Goal: Task Accomplishment & Management: Use online tool/utility

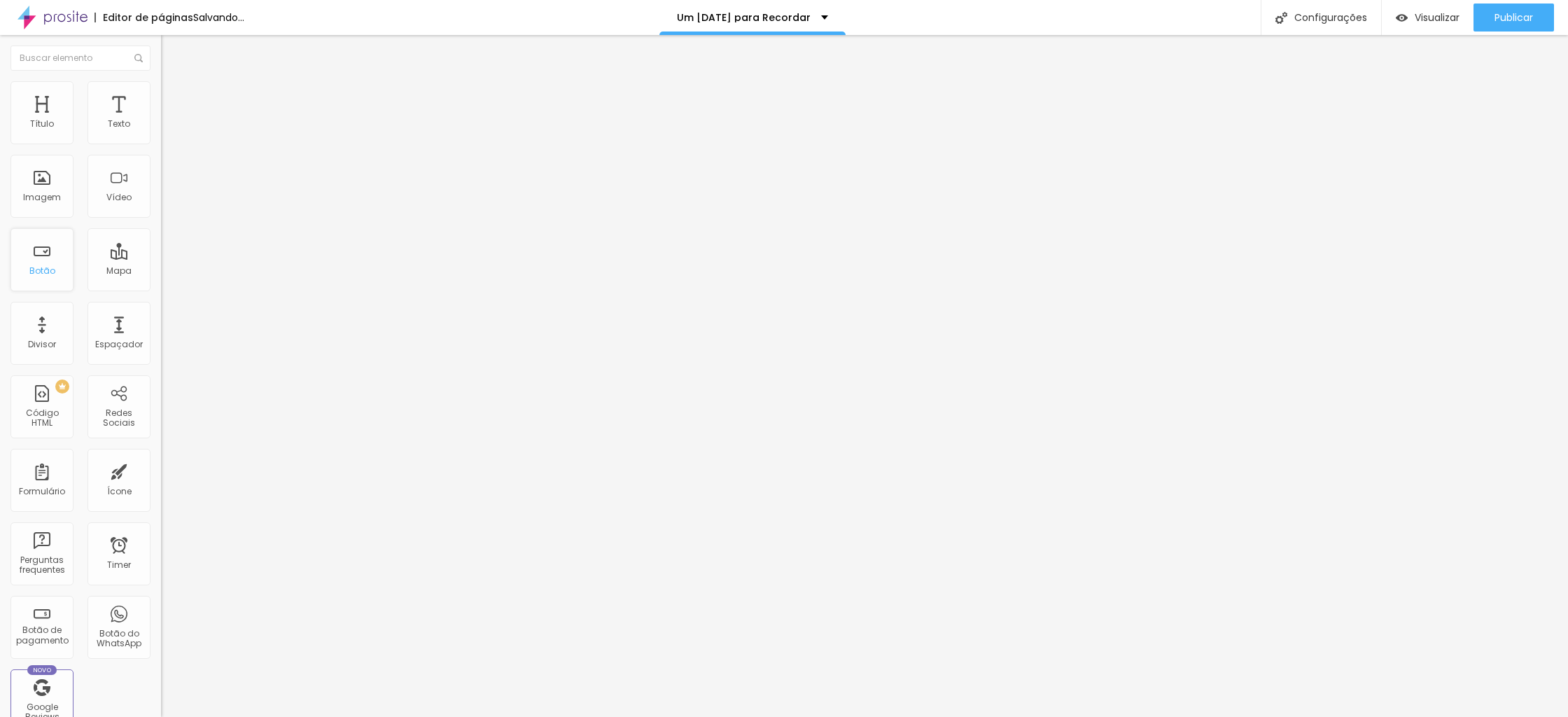
click at [48, 263] on div "Botão" at bounding box center [41, 260] width 63 height 63
drag, startPoint x: 57, startPoint y: 162, endPoint x: 80, endPoint y: 157, distance: 23.5
click at [161, 132] on input "Click me" at bounding box center [245, 124] width 168 height 14
click at [161, 150] on div "Texto Click me Alinhamento [GEOGRAPHIC_DATA] Link URL https:// Abrir em uma nov…" at bounding box center [241, 211] width 161 height 204
type input "q"
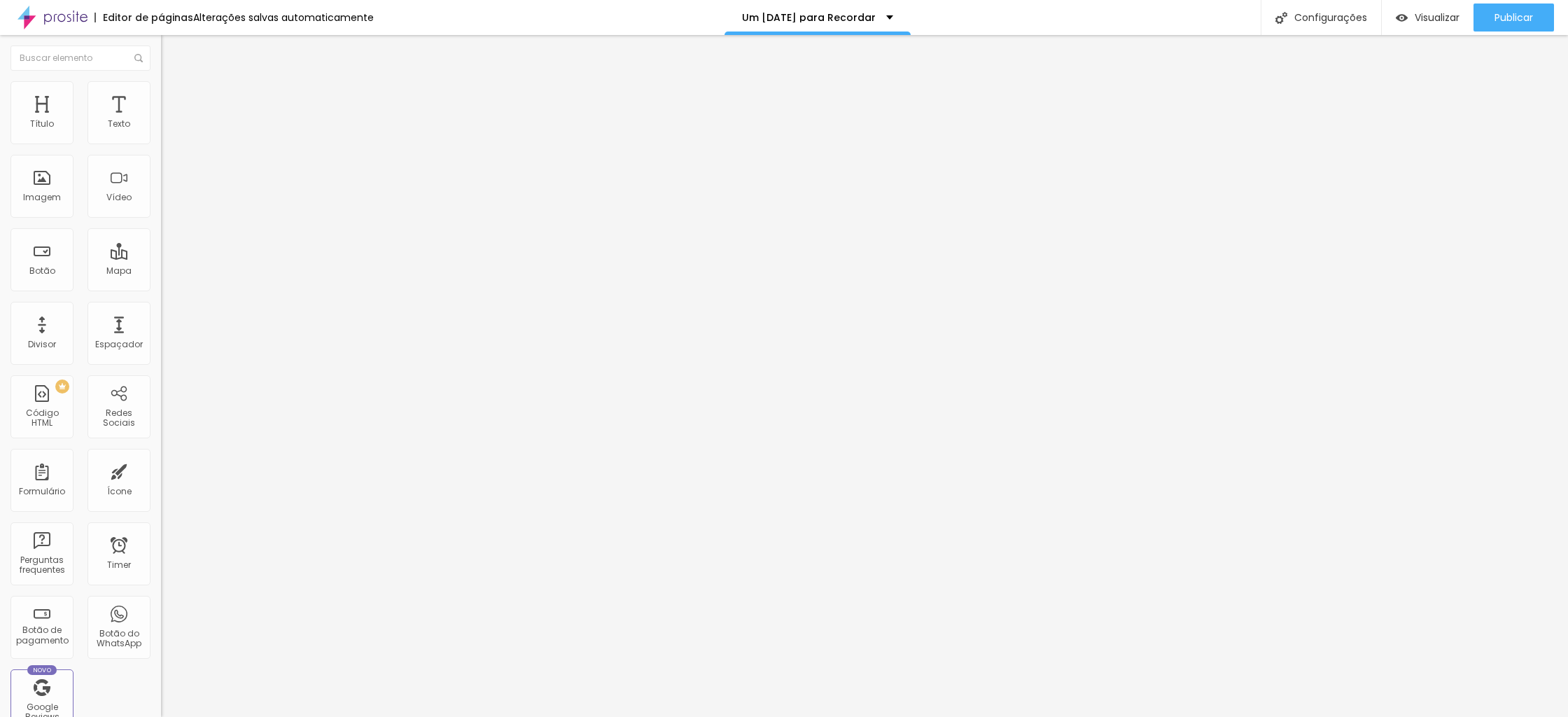
type input "QUERO FAZER FOTOS DE [DATE]"
click at [161, 211] on div "Tamanho" at bounding box center [241, 206] width 161 height 8
click at [161, 251] on span "Grande" at bounding box center [178, 244] width 33 height 12
click at [161, 266] on div "Link" at bounding box center [241, 257] width 161 height 17
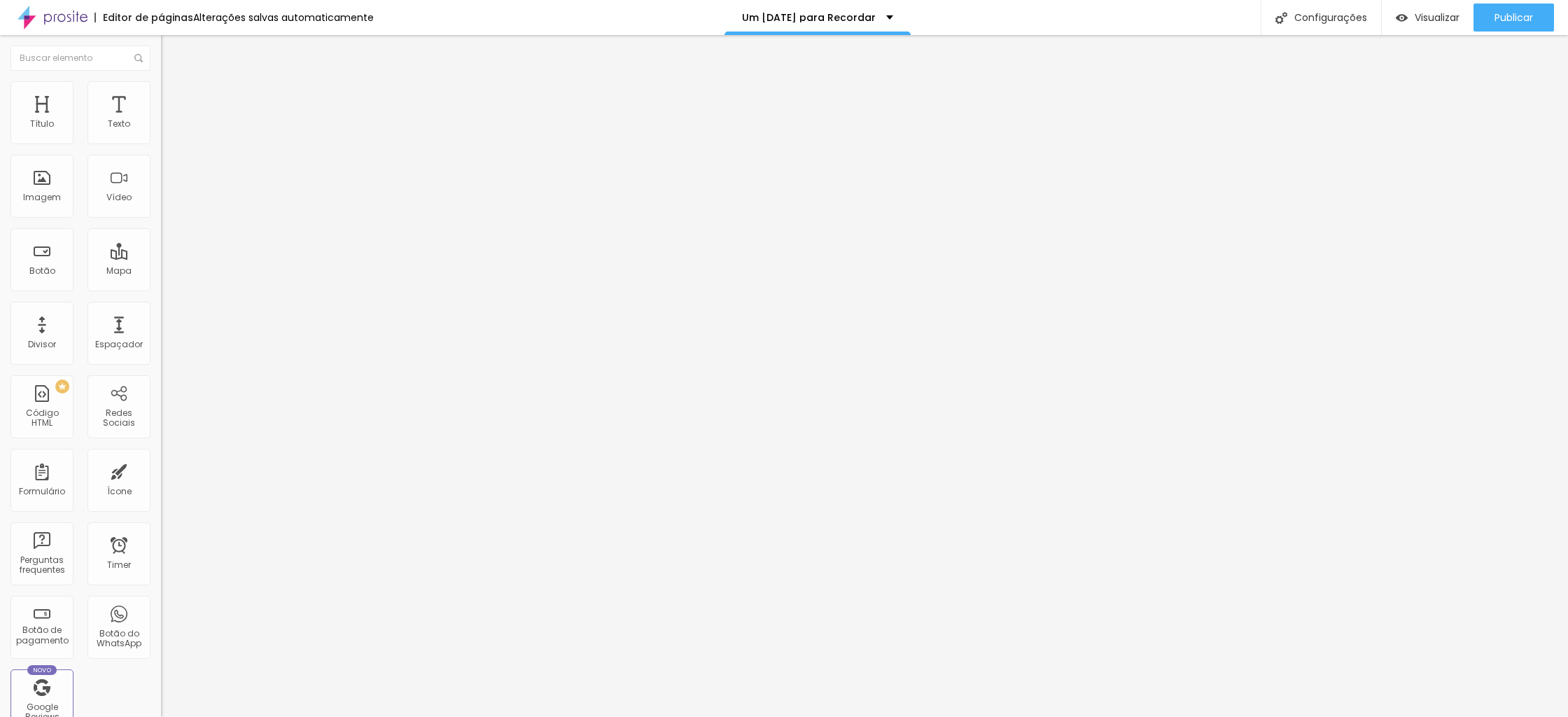
click at [161, 288] on input "https://" at bounding box center [245, 281] width 168 height 14
paste input "[URL][DOMAIN_NAME]"
type input "https:/[URL][DOMAIN_NAME]"
click at [161, 446] on div "Editar Botão Conteúdo Estilo Avançado Texto QUERO FAZER FOTOS DE [DATE] Alinham…" at bounding box center [241, 376] width 161 height 682
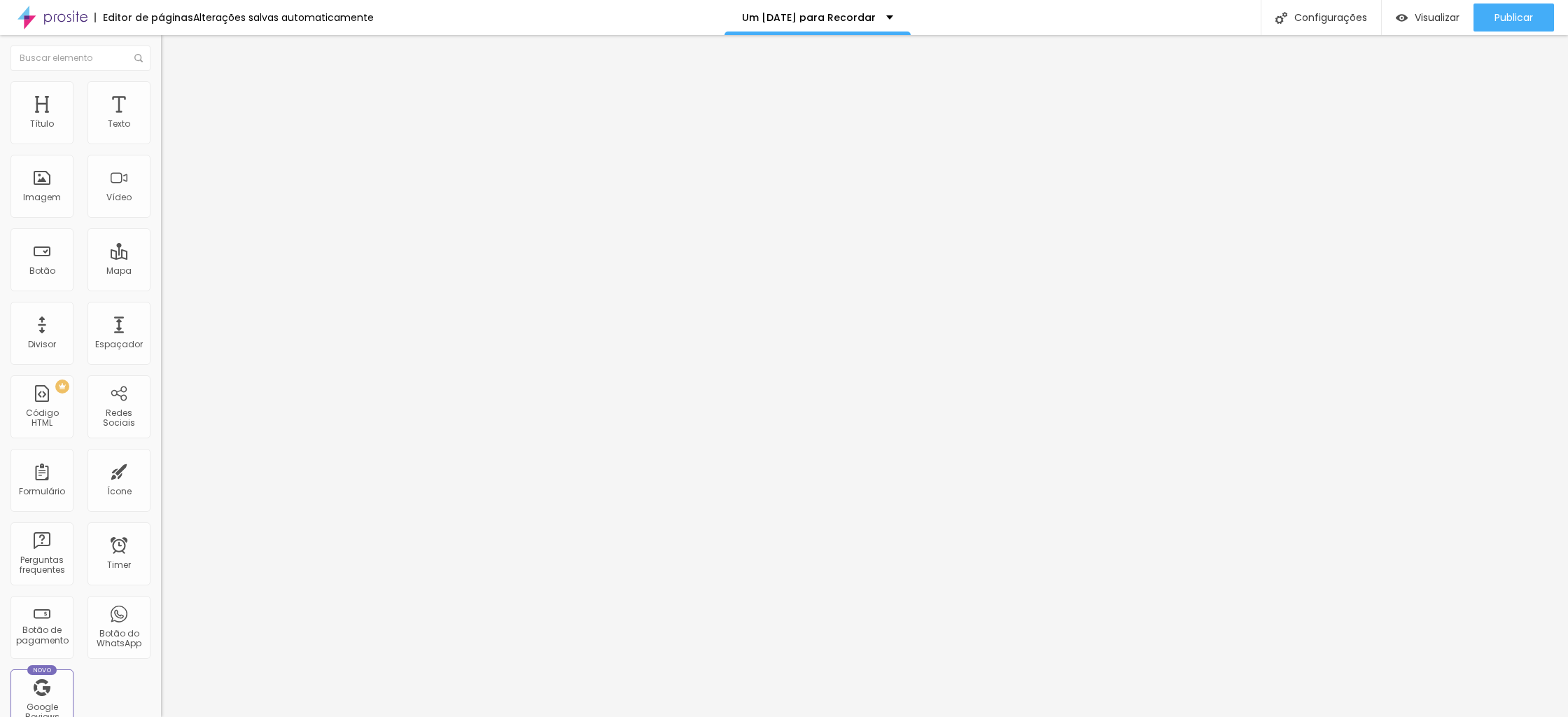
scroll to position [0, 0]
click at [161, 306] on div at bounding box center [241, 306] width 161 height 0
click at [161, 119] on div "Adicionar imagem" at bounding box center [241, 114] width 161 height 10
click at [161, 121] on span "Adicionar imagem" at bounding box center [206, 114] width 90 height 12
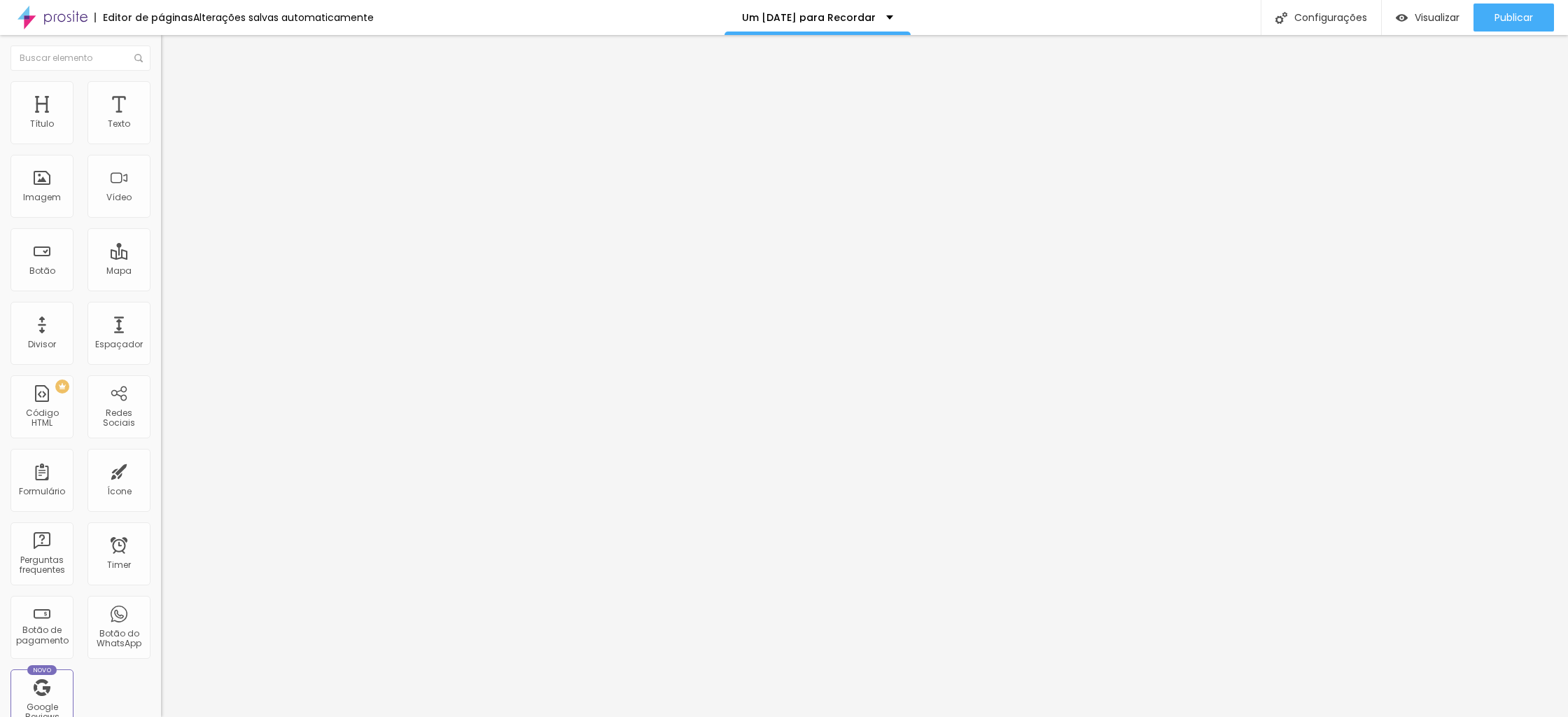
click at [161, 121] on span "Trocar imagem" at bounding box center [199, 114] width 76 height 12
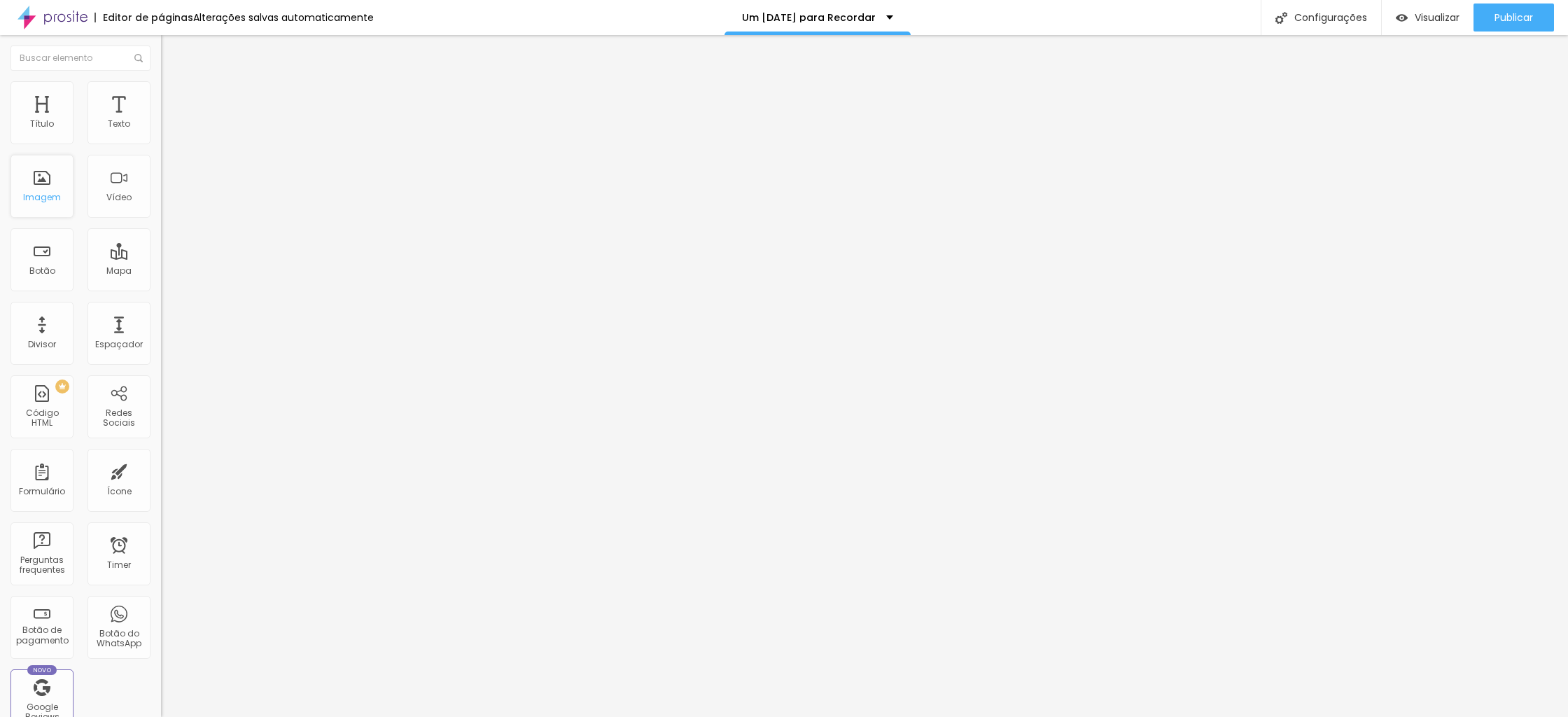
click at [38, 182] on div "Imagem" at bounding box center [41, 186] width 63 height 63
click at [45, 187] on div "Imagem" at bounding box center [41, 186] width 63 height 63
click at [161, 119] on div "Adicionar imagem" at bounding box center [241, 114] width 161 height 10
click at [161, 121] on span "Adicionar imagem" at bounding box center [206, 114] width 90 height 12
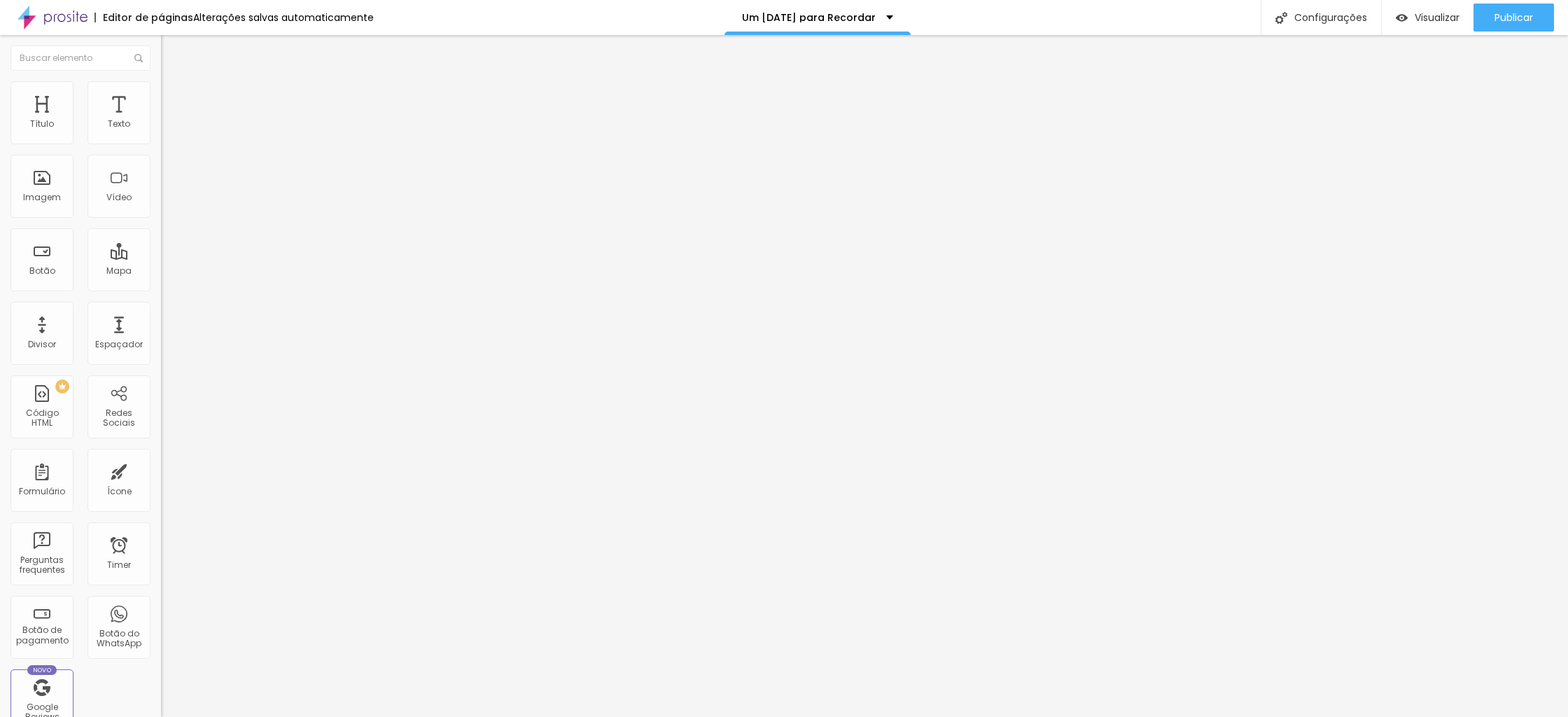
click at [161, 121] on span "Adicionar imagem" at bounding box center [206, 114] width 90 height 12
click at [1526, 16] on span "Publicar" at bounding box center [1514, 18] width 39 height 11
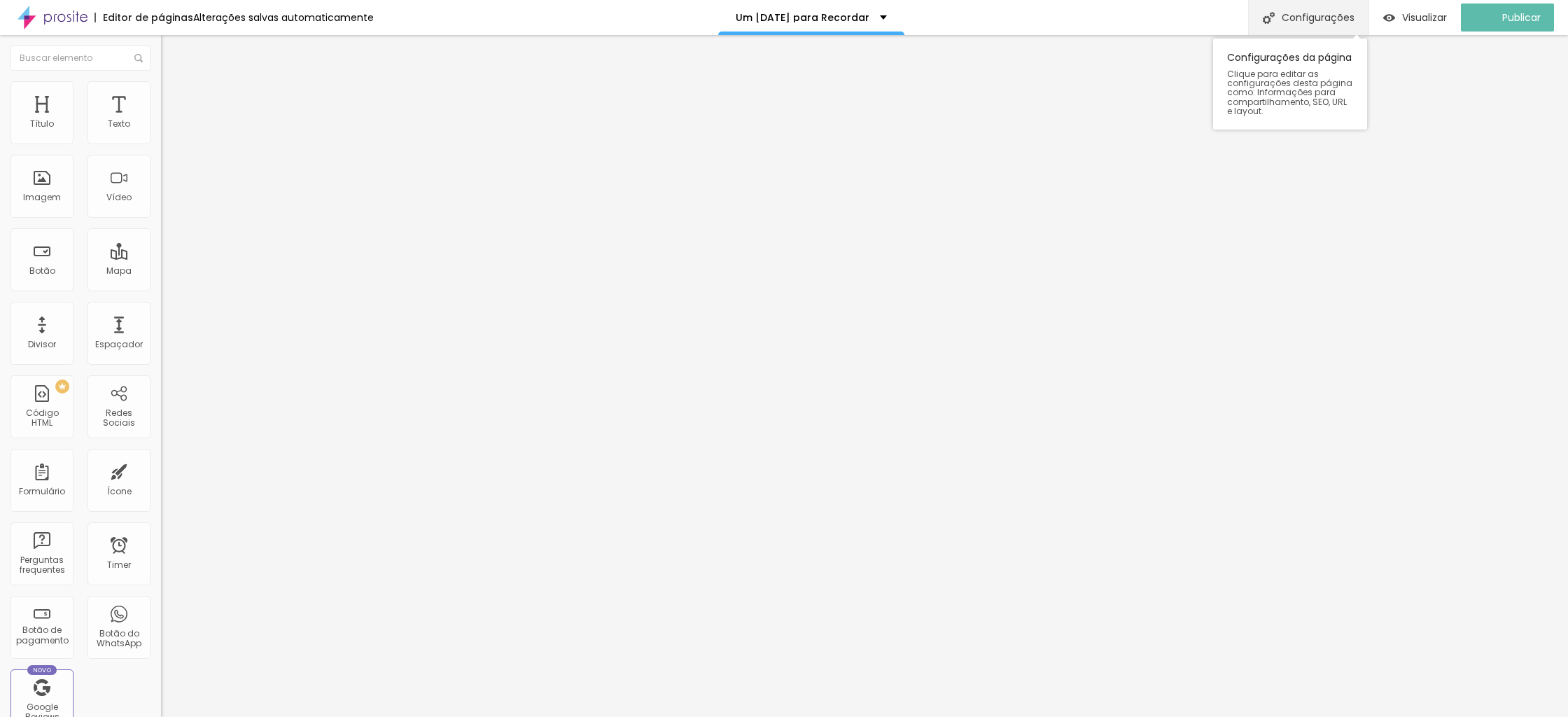
click at [1295, 26] on div "Configurações" at bounding box center [1308, 18] width 121 height 35
drag, startPoint x: 1022, startPoint y: 526, endPoint x: 677, endPoint y: 516, distance: 345.1
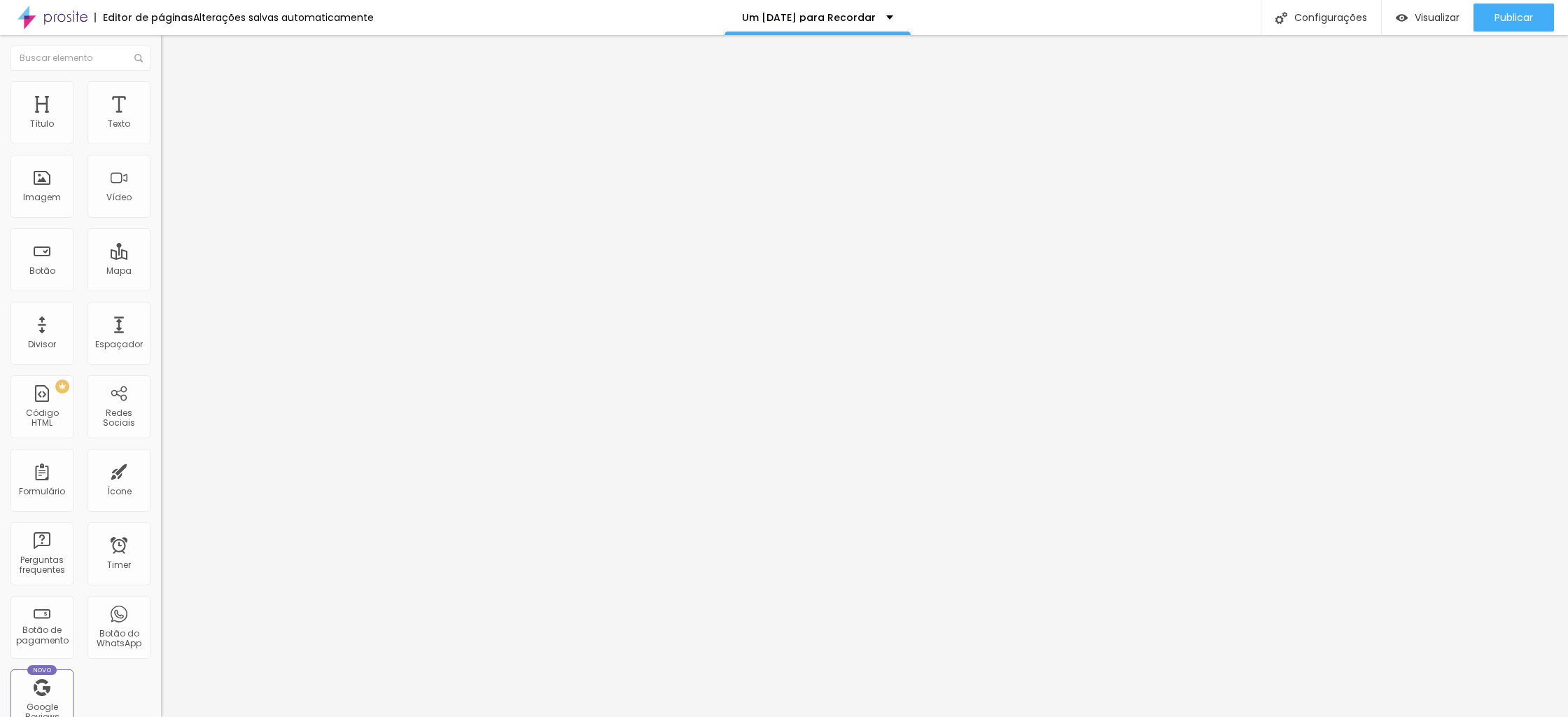
drag, startPoint x: 999, startPoint y: 531, endPoint x: 969, endPoint y: 523, distance: 31.0
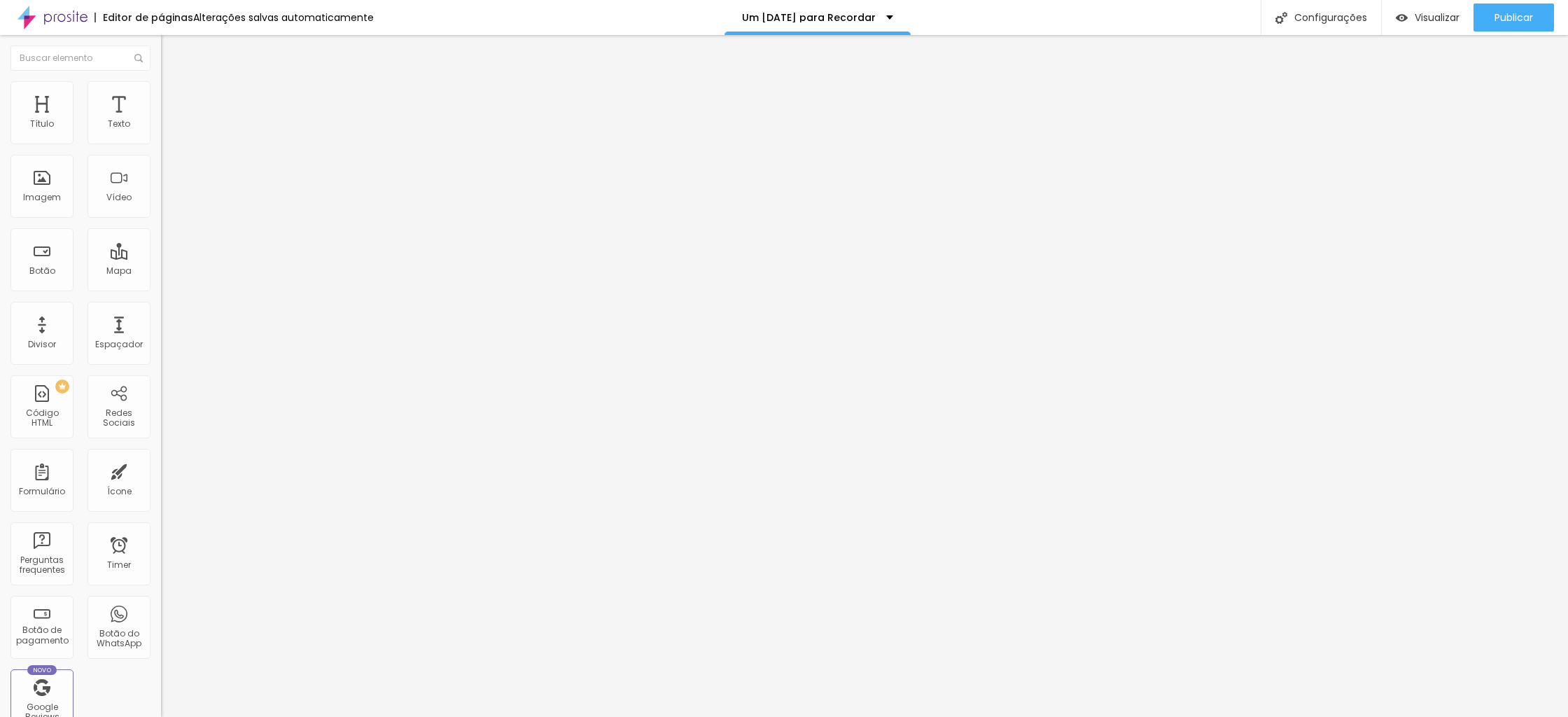
type textarea "fotografo em [GEOGRAPHIC_DATA],fotografo em [GEOGRAPHIC_DATA],fotografo em [GEO…"
drag, startPoint x: 1022, startPoint y: 611, endPoint x: 1032, endPoint y: 610, distance: 10.0
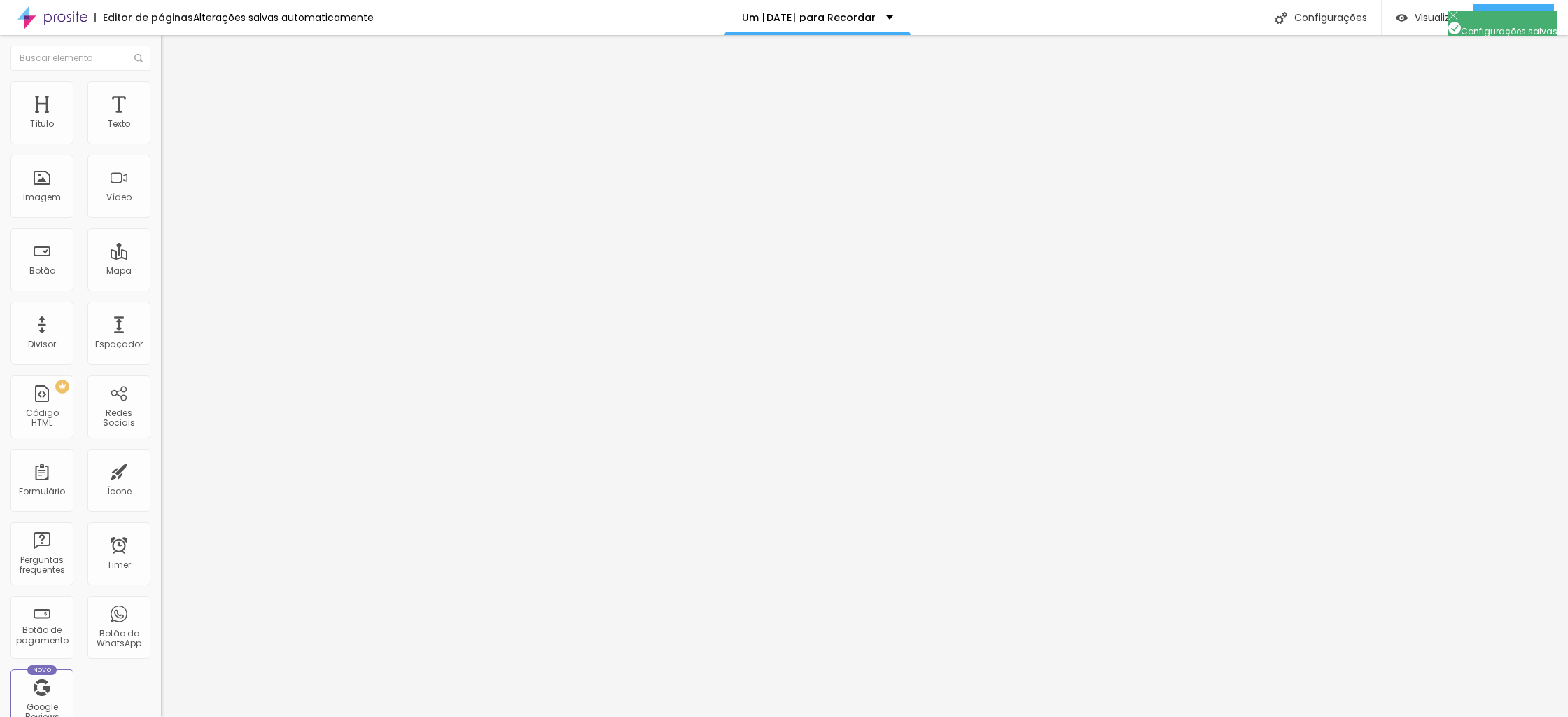
click at [1438, 16] on span "Visualizar" at bounding box center [1437, 18] width 45 height 11
click at [161, 288] on input "https:/[URL][DOMAIN_NAME]" at bounding box center [245, 281] width 168 height 14
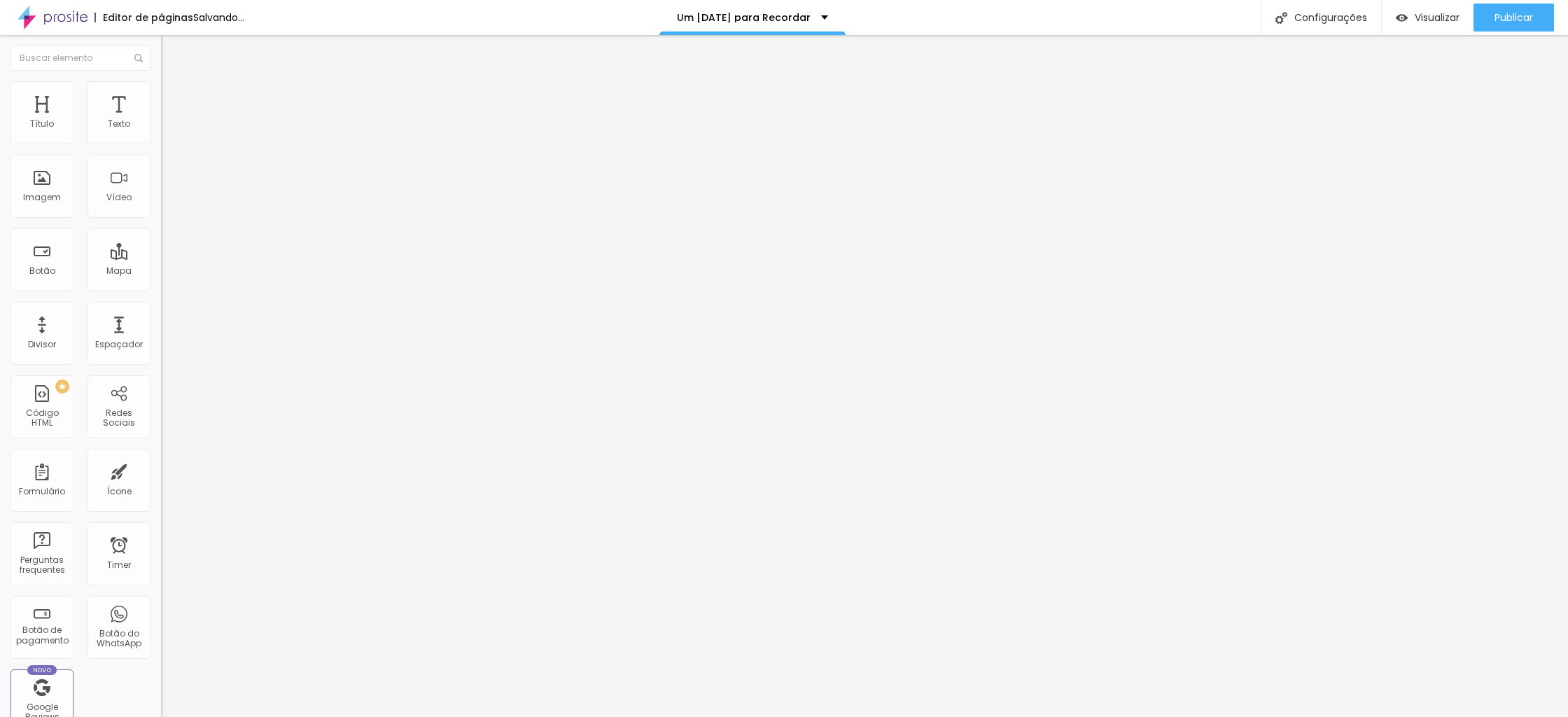
type input "[URL][DOMAIN_NAME]"
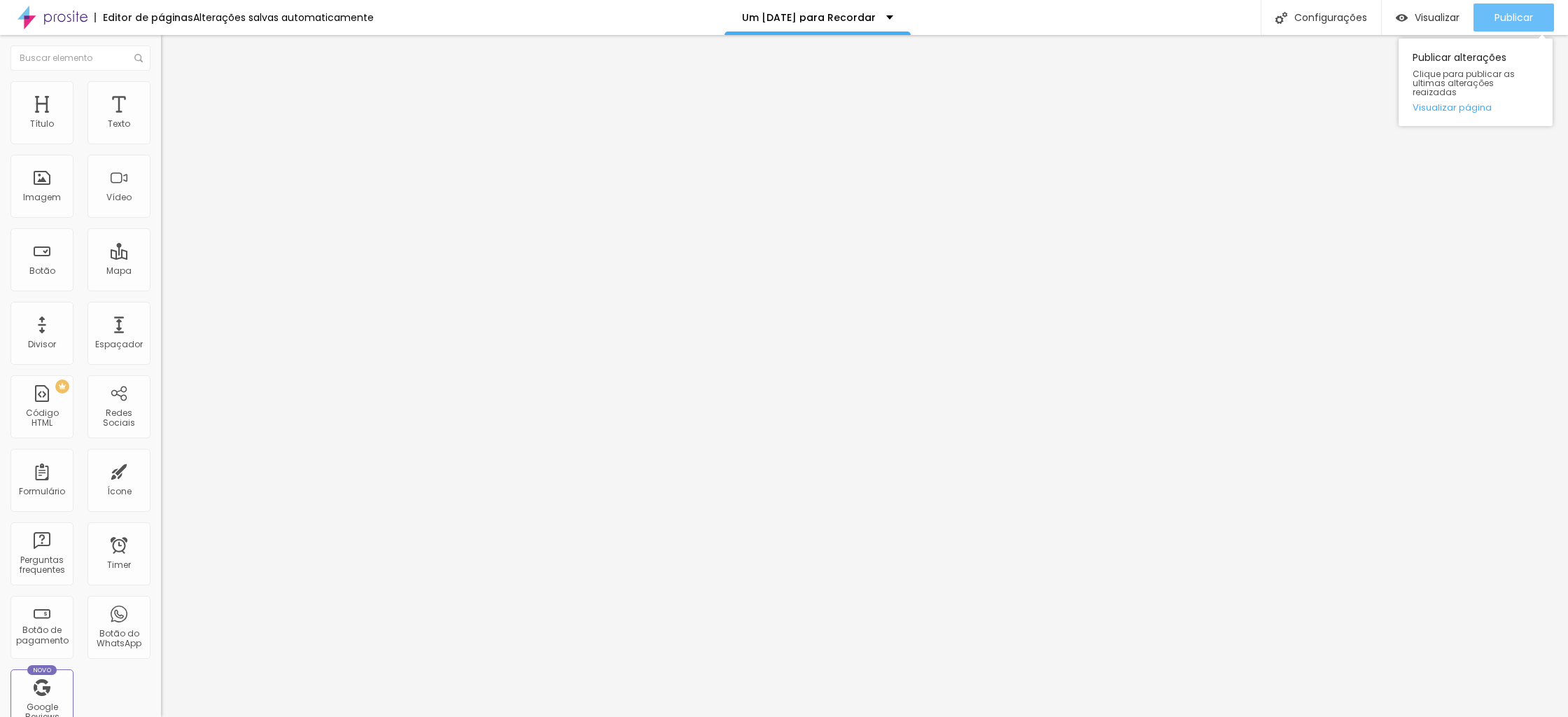
click at [1521, 15] on span "Publicar" at bounding box center [1514, 18] width 39 height 11
click at [161, 121] on span "Trocar imagem" at bounding box center [199, 114] width 76 height 12
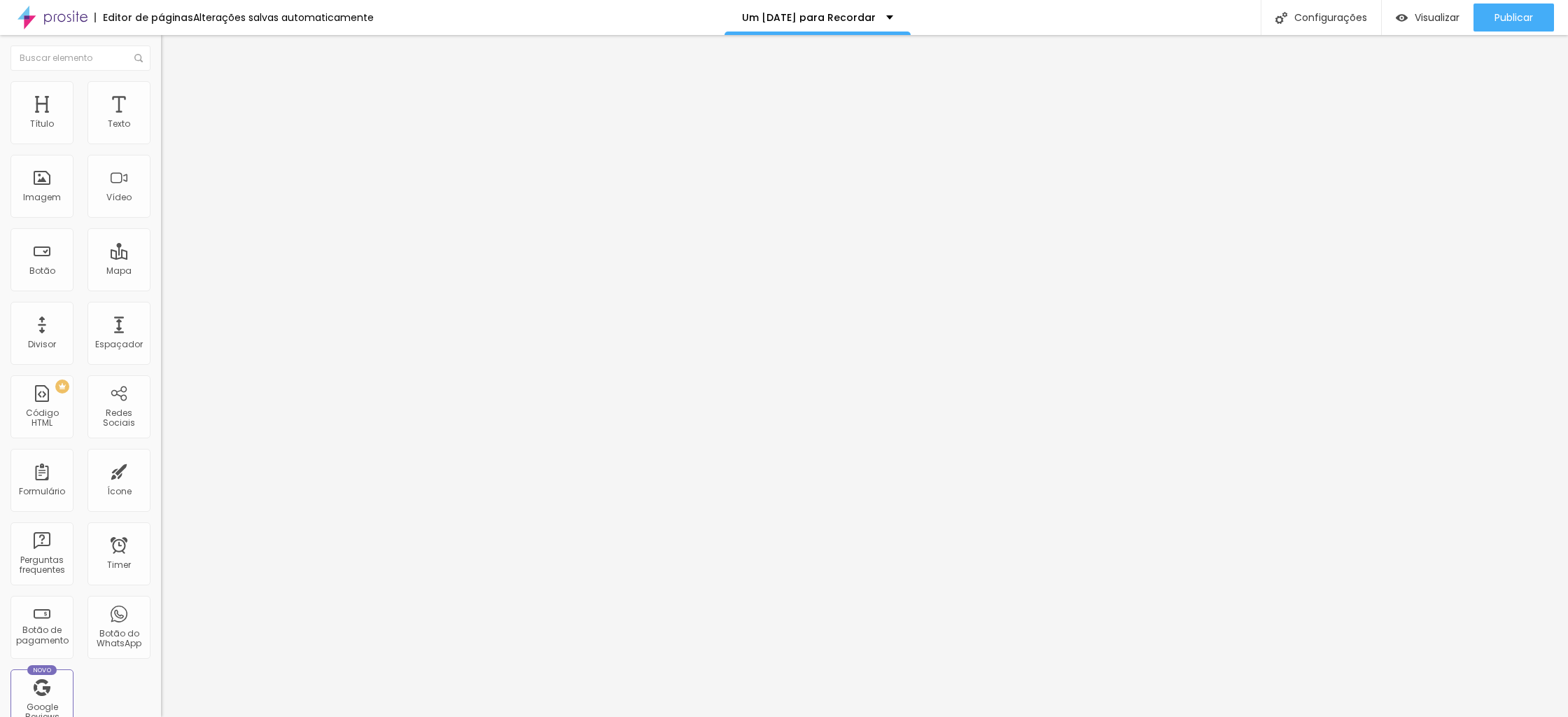
click at [161, 121] on span "Trocar imagem" at bounding box center [199, 114] width 76 height 12
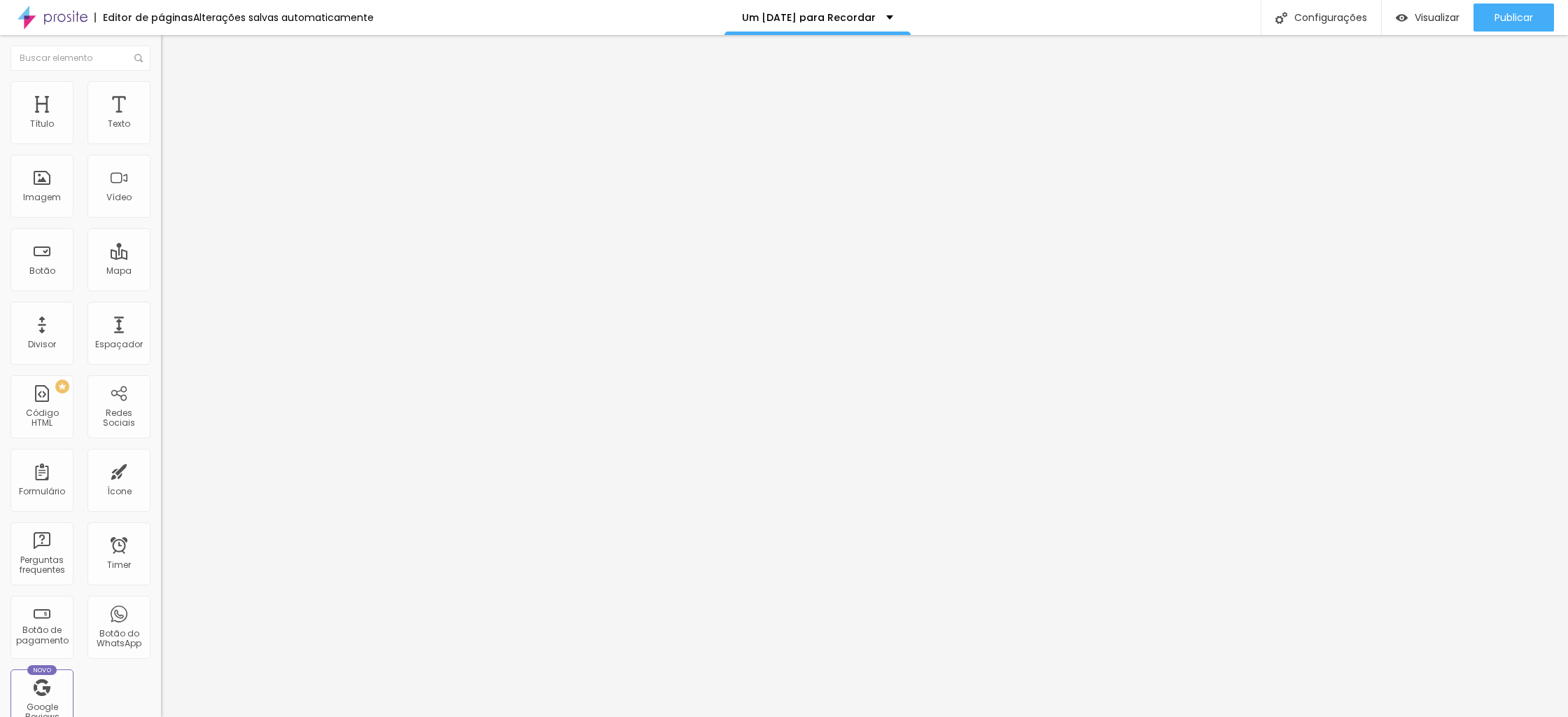
drag, startPoint x: 1517, startPoint y: 18, endPoint x: 1511, endPoint y: 16, distance: 6.3
click at [1517, 18] on span "Publicar" at bounding box center [1514, 18] width 39 height 11
